Goal: Find specific page/section: Find specific page/section

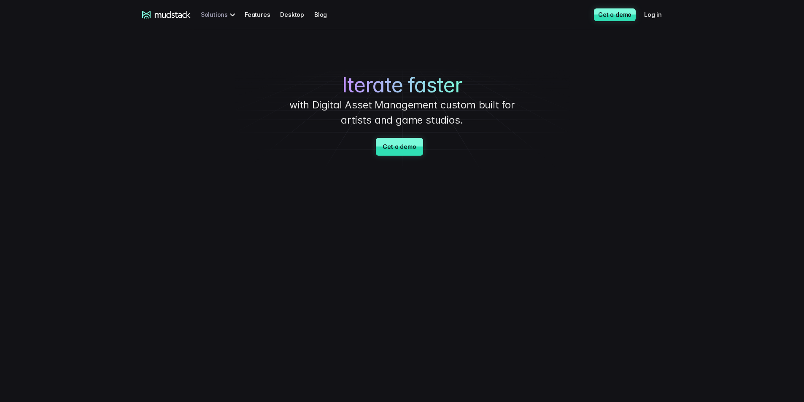
click at [229, 15] on div "Solutions" at bounding box center [219, 15] width 37 height 16
click at [232, 16] on div "Solutions" at bounding box center [219, 15] width 37 height 16
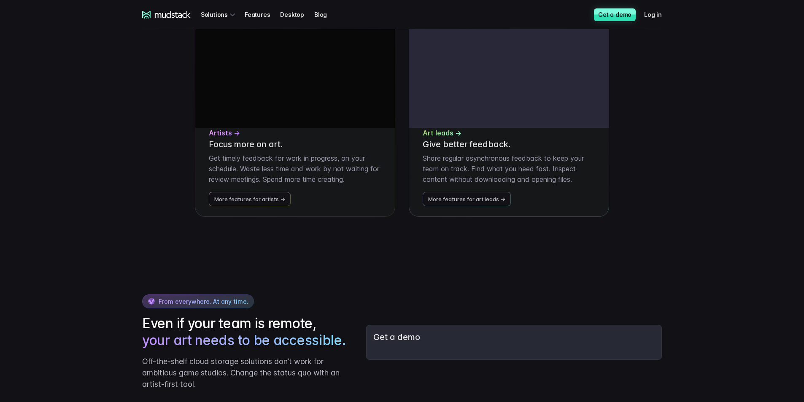
scroll to position [1688, 0]
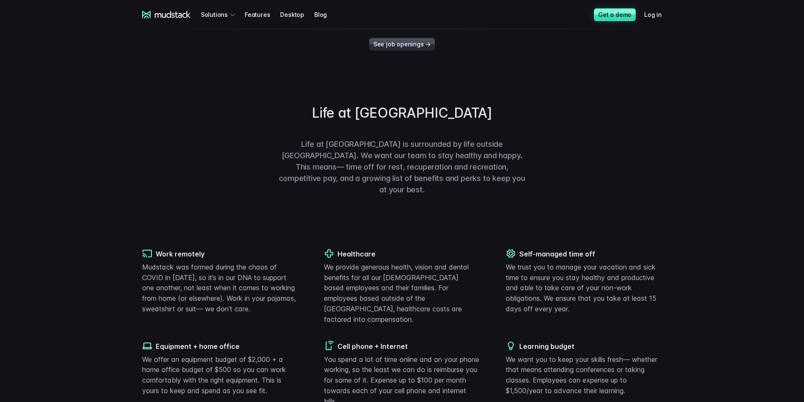
click at [406, 51] on link "See job openings →" at bounding box center [402, 44] width 66 height 13
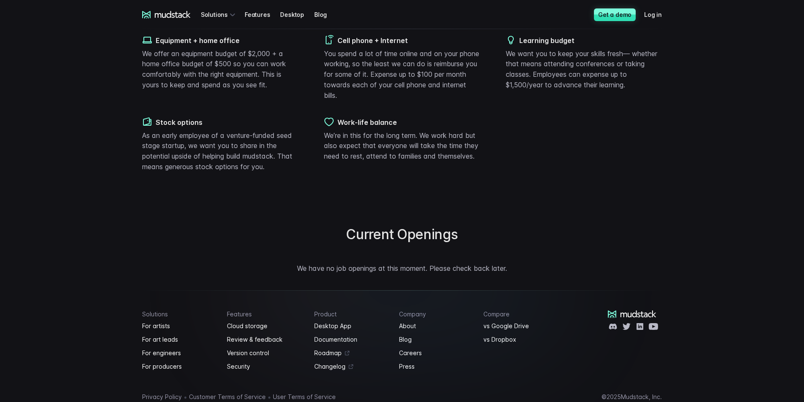
scroll to position [568, 0]
